Goal: Find specific fact

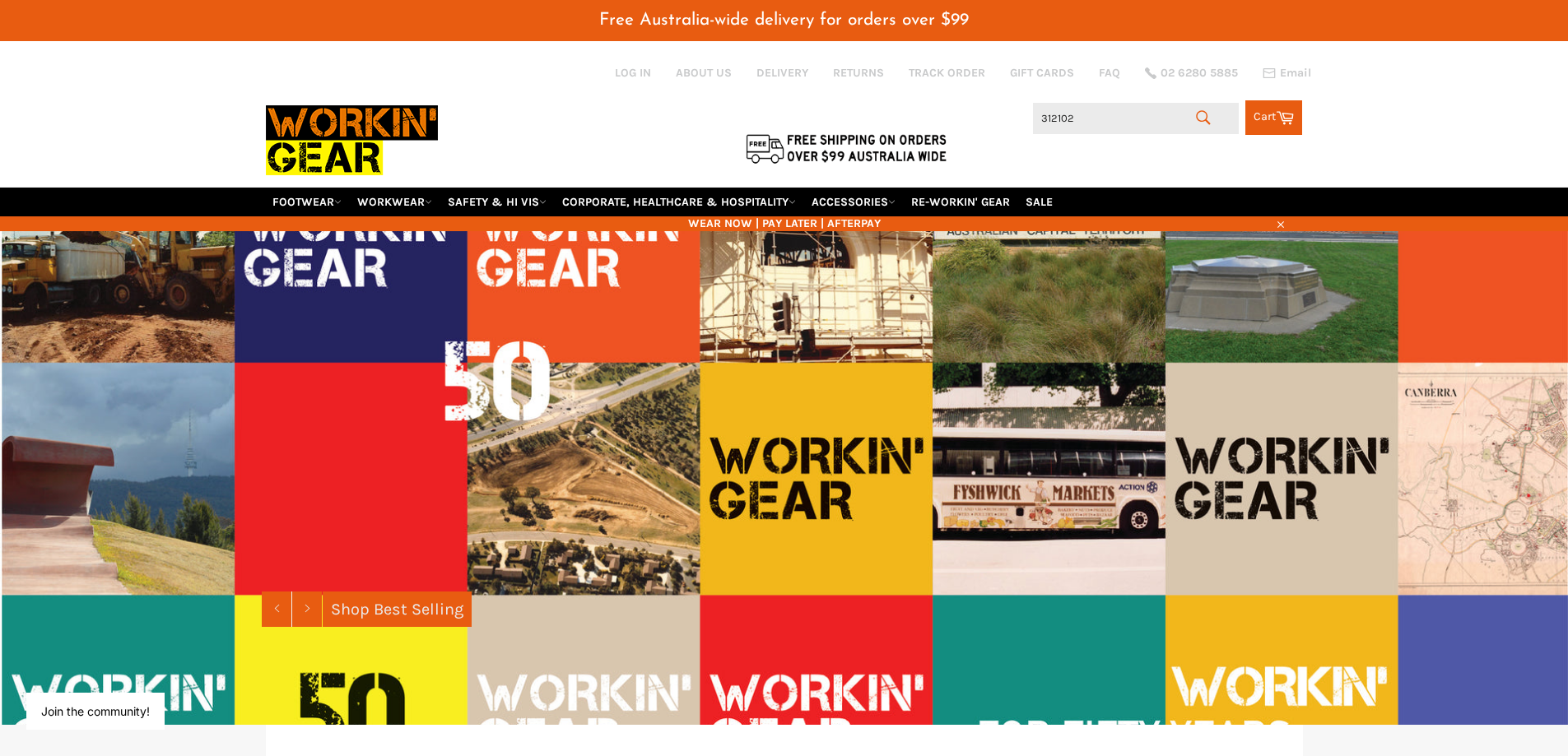
drag, startPoint x: 1081, startPoint y: 115, endPoint x: 988, endPoint y: 115, distance: 93.0
click at [988, 115] on div "Search 312102 Search Cart Cart 0 items" at bounding box center [1130, 113] width 346 height 43
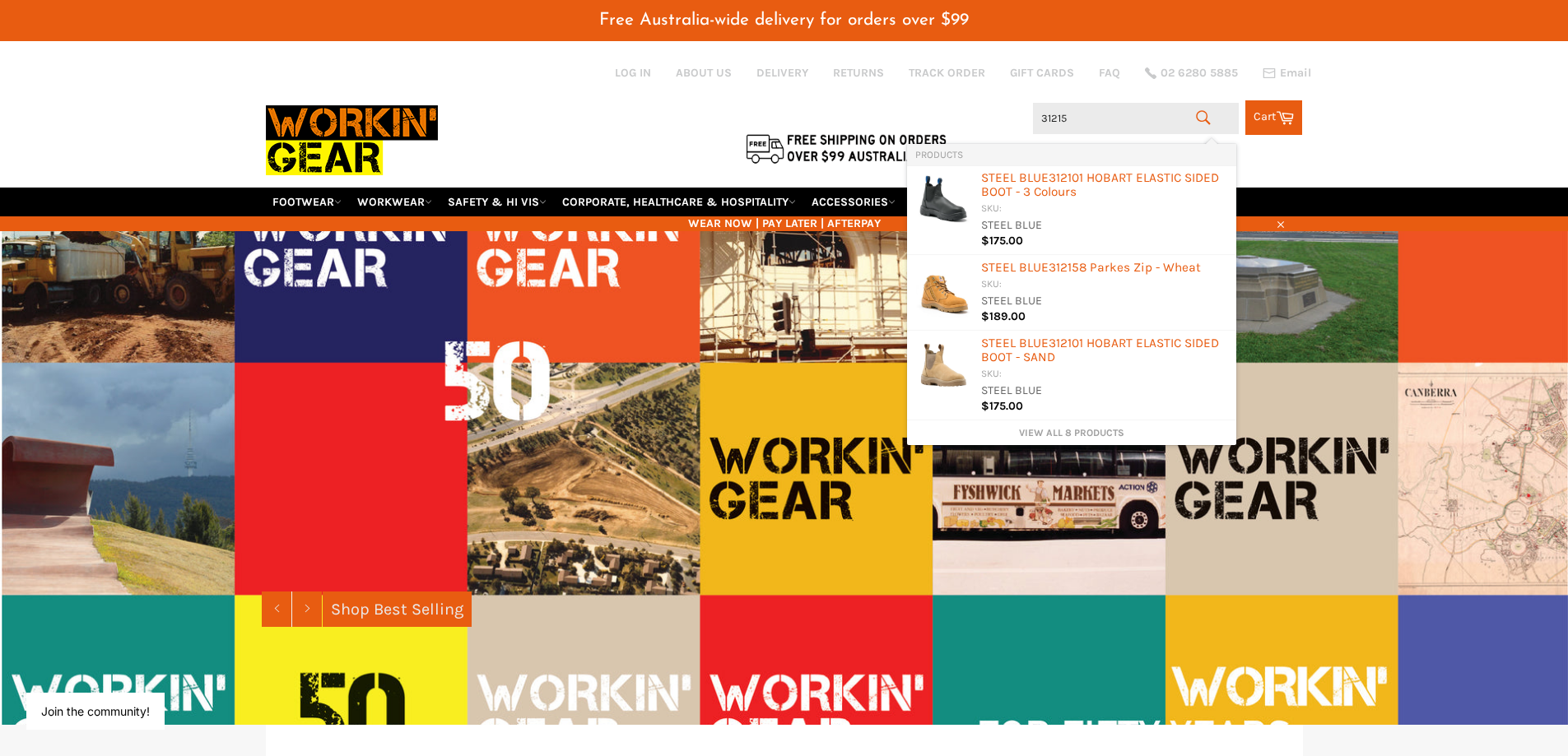
type input "312152"
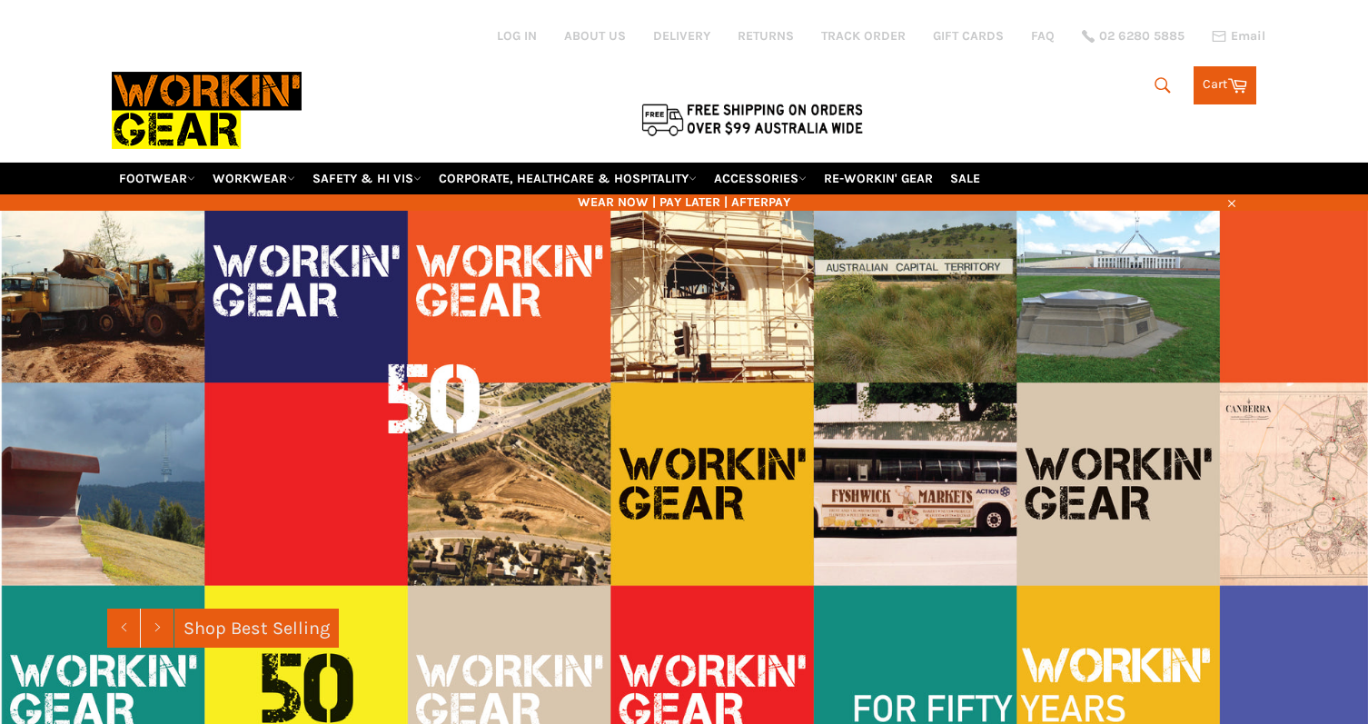
click at [1155, 81] on icon "submit" at bounding box center [1162, 84] width 15 height 15
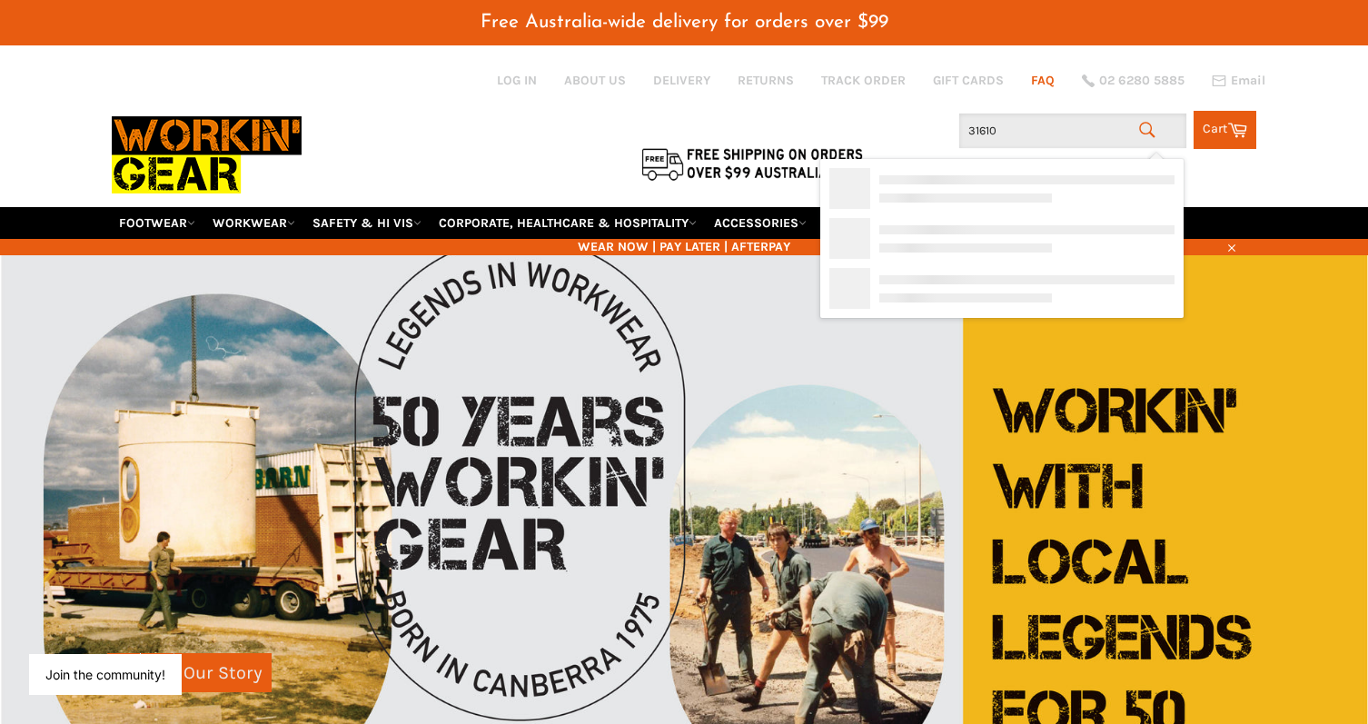
type input "316109"
